Goal: Find contact information: Find contact information

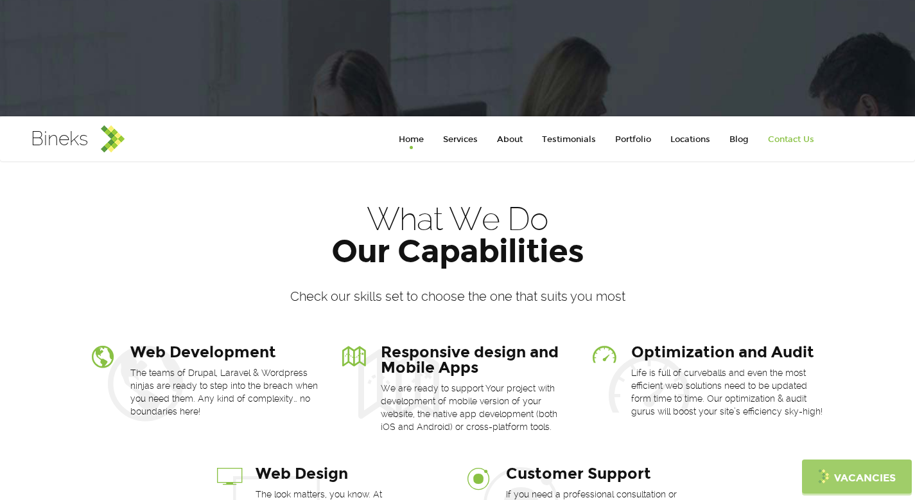
scroll to position [277, 0]
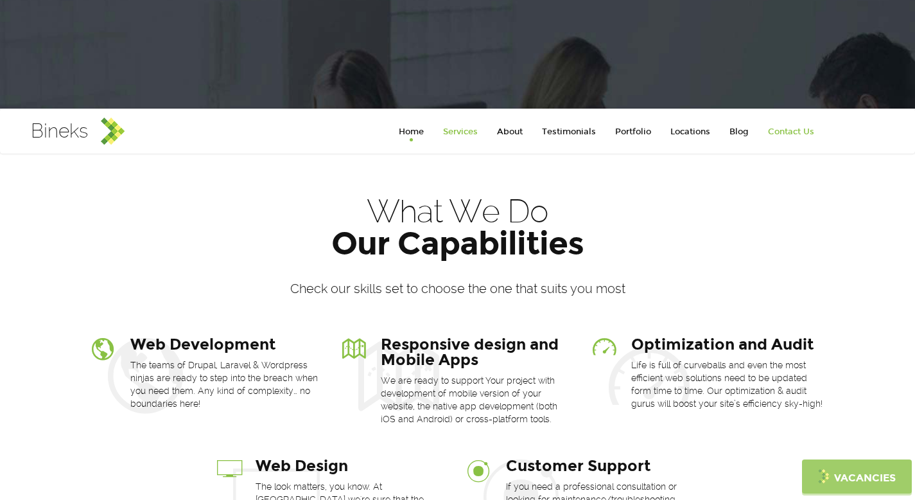
click at [473, 130] on link "Services" at bounding box center [460, 132] width 54 height 26
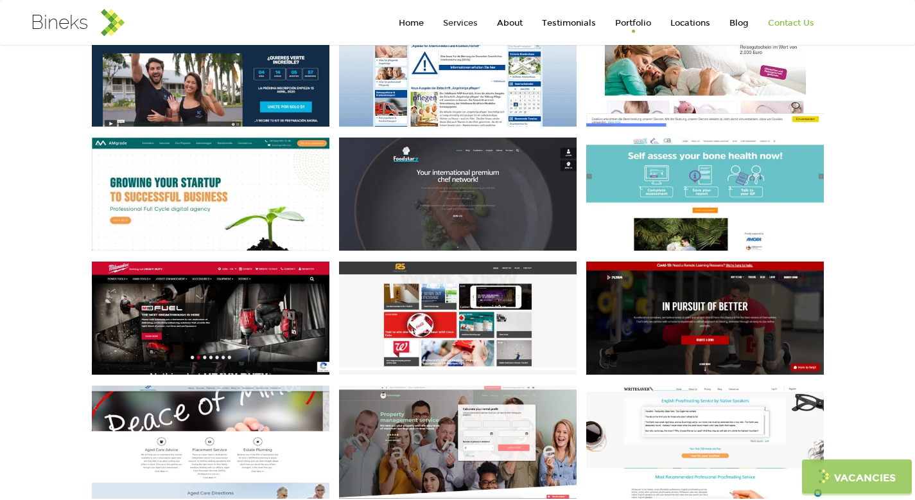
scroll to position [2104, 0]
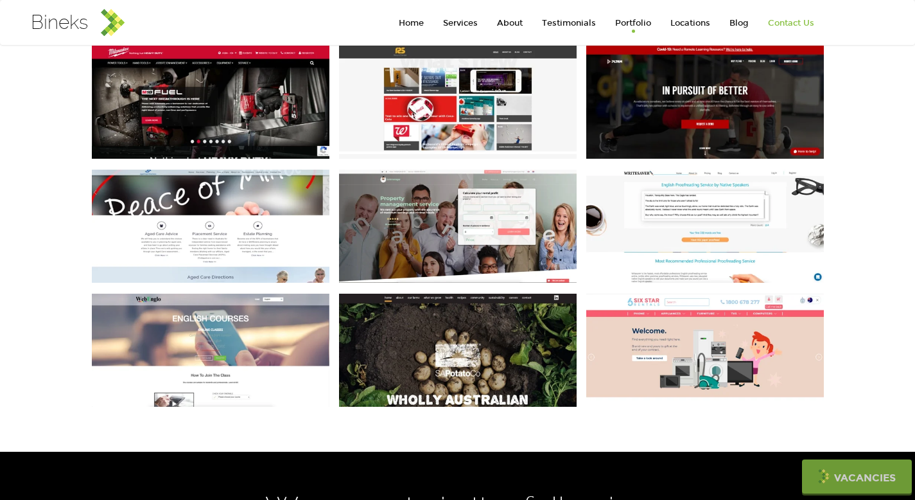
click at [424, 231] on div "BNB Manager Laravel" at bounding box center [458, 226] width 238 height 113
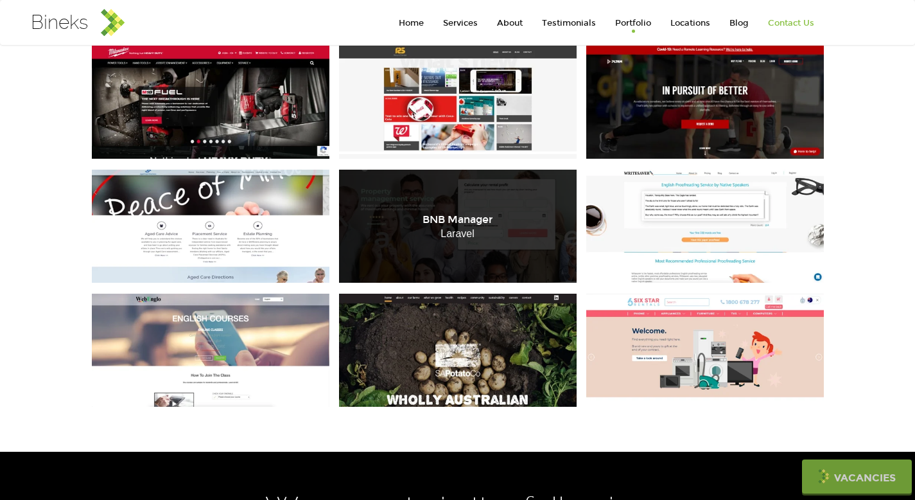
click at [443, 235] on div "BNB Manager Laravel" at bounding box center [458, 226] width 238 height 113
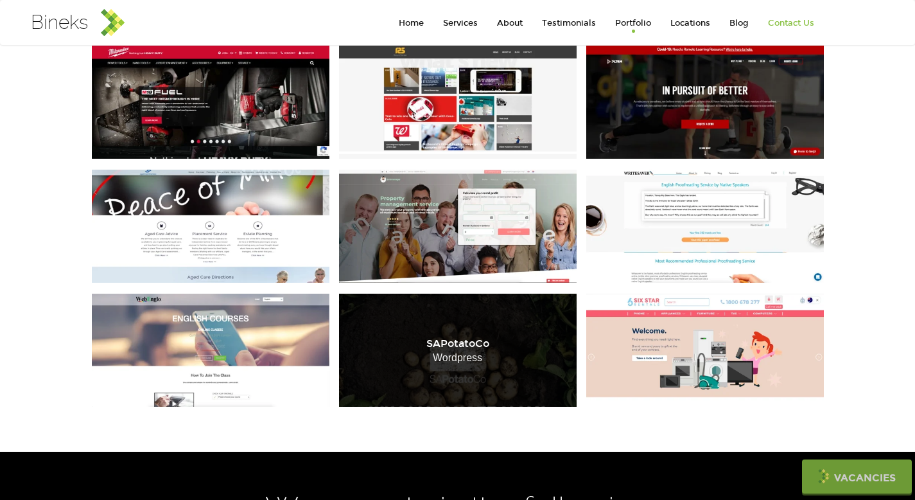
click at [383, 338] on li "SAPotatoCo" at bounding box center [458, 344] width 238 height 12
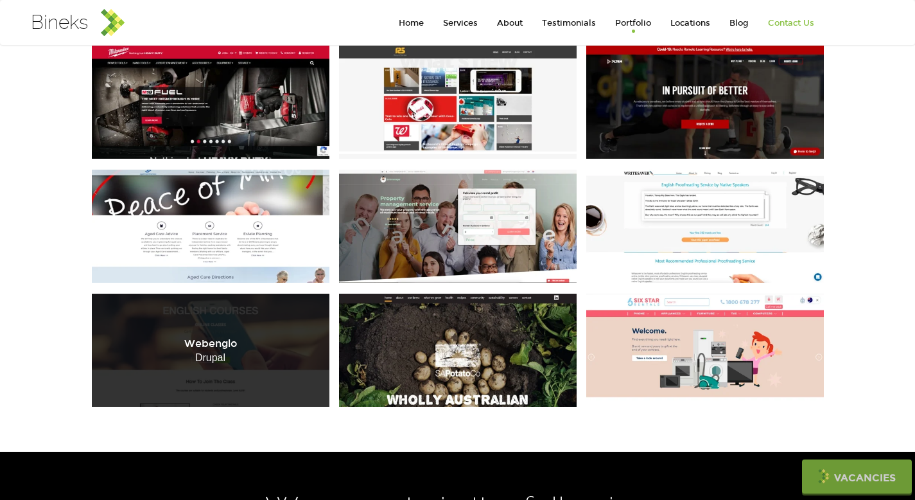
click at [272, 315] on div "Webenglo Drupal" at bounding box center [211, 349] width 238 height 113
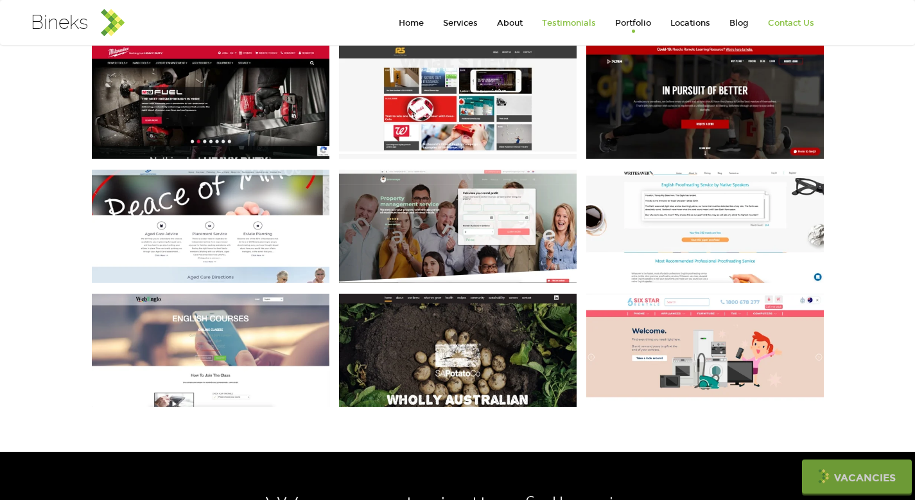
click at [562, 21] on link "Testimonials" at bounding box center [568, 23] width 73 height 26
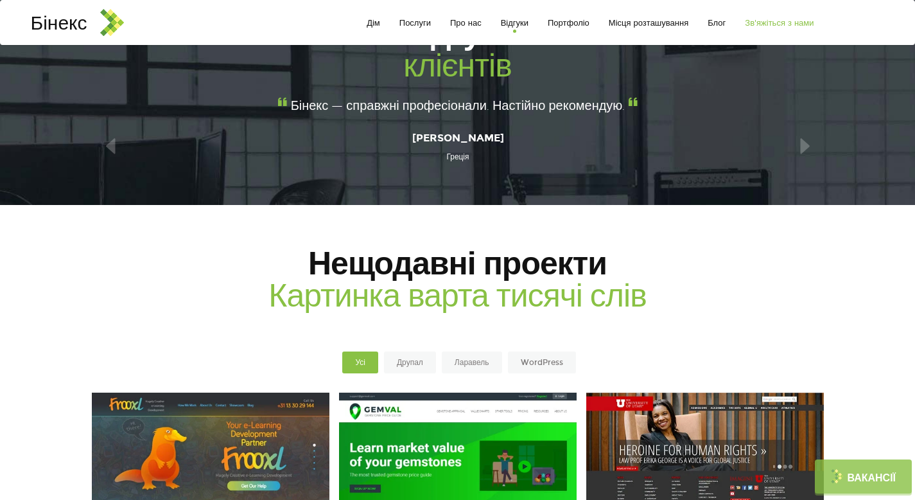
scroll to position [1326, 0]
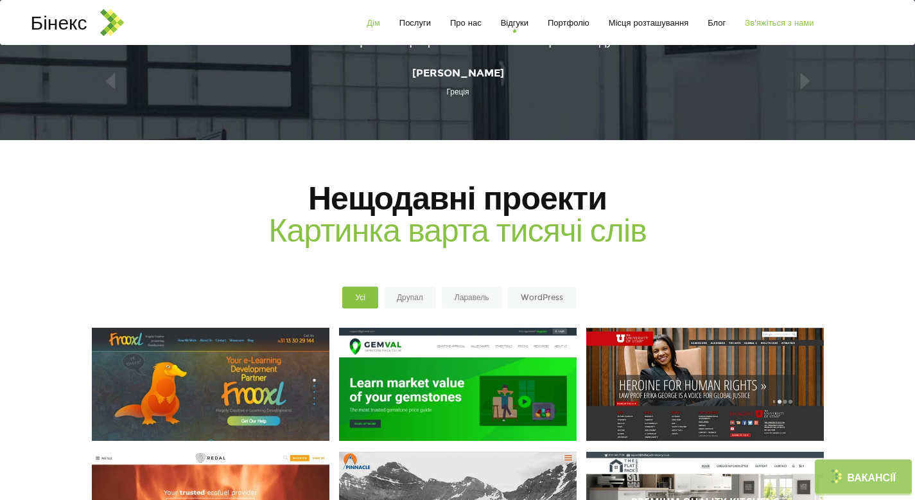
click at [369, 21] on font "Дім" at bounding box center [373, 23] width 13 height 10
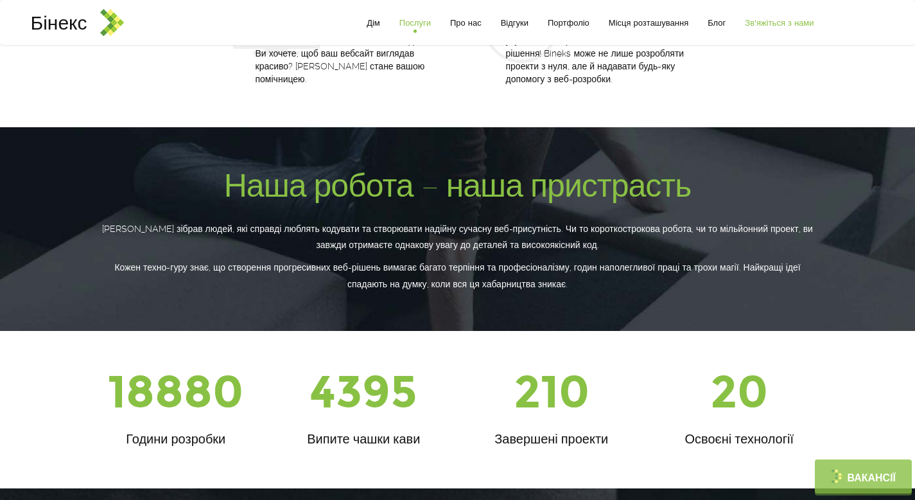
click at [408, 25] on font "Послуги" at bounding box center [414, 23] width 31 height 10
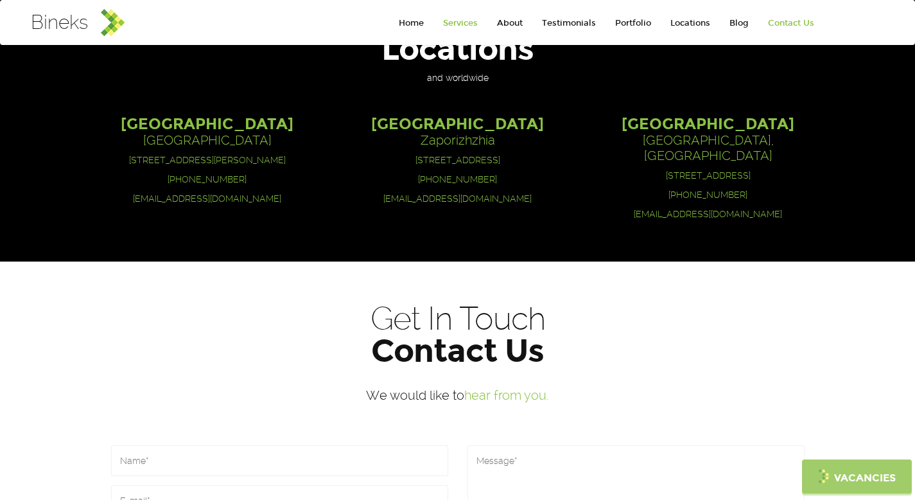
scroll to position [2648, 0]
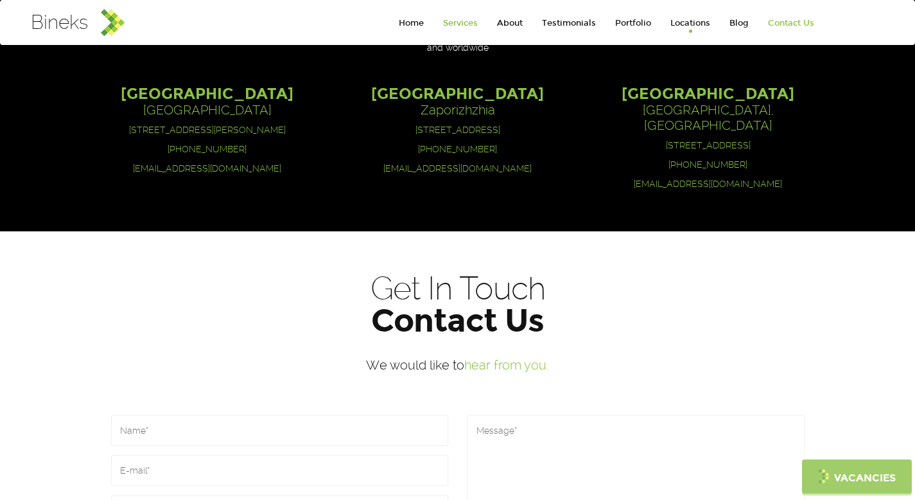
click at [523, 162] on p "[EMAIL_ADDRESS][DOMAIN_NAME]" at bounding box center [457, 168] width 231 height 13
drag, startPoint x: 504, startPoint y: 151, endPoint x: 498, endPoint y: 158, distance: 9.5
click at [498, 162] on p "[EMAIL_ADDRESS][DOMAIN_NAME]" at bounding box center [457, 168] width 231 height 13
drag, startPoint x: 499, startPoint y: 158, endPoint x: 426, endPoint y: 161, distance: 73.3
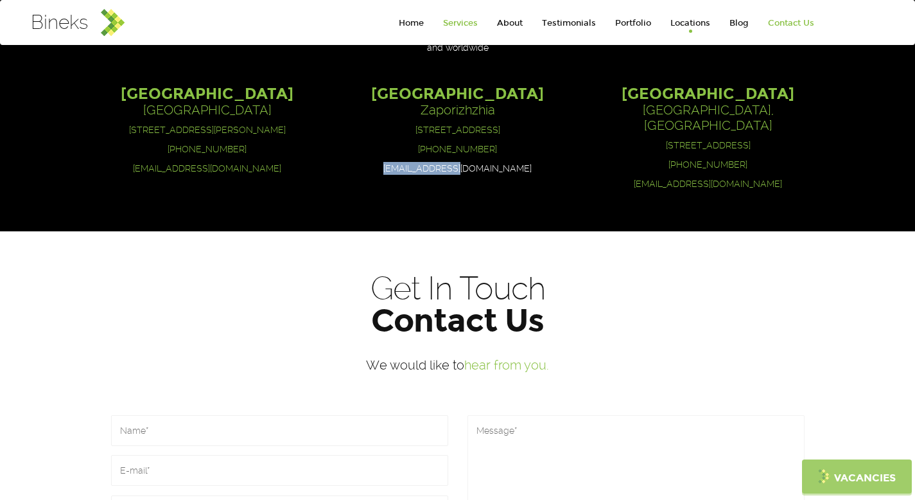
click at [426, 162] on p "[EMAIL_ADDRESS][DOMAIN_NAME]" at bounding box center [457, 168] width 231 height 13
copy link "[EMAIL_ADDRESS][DOMAIN_NAME]"
